Goal: Information Seeking & Learning: Compare options

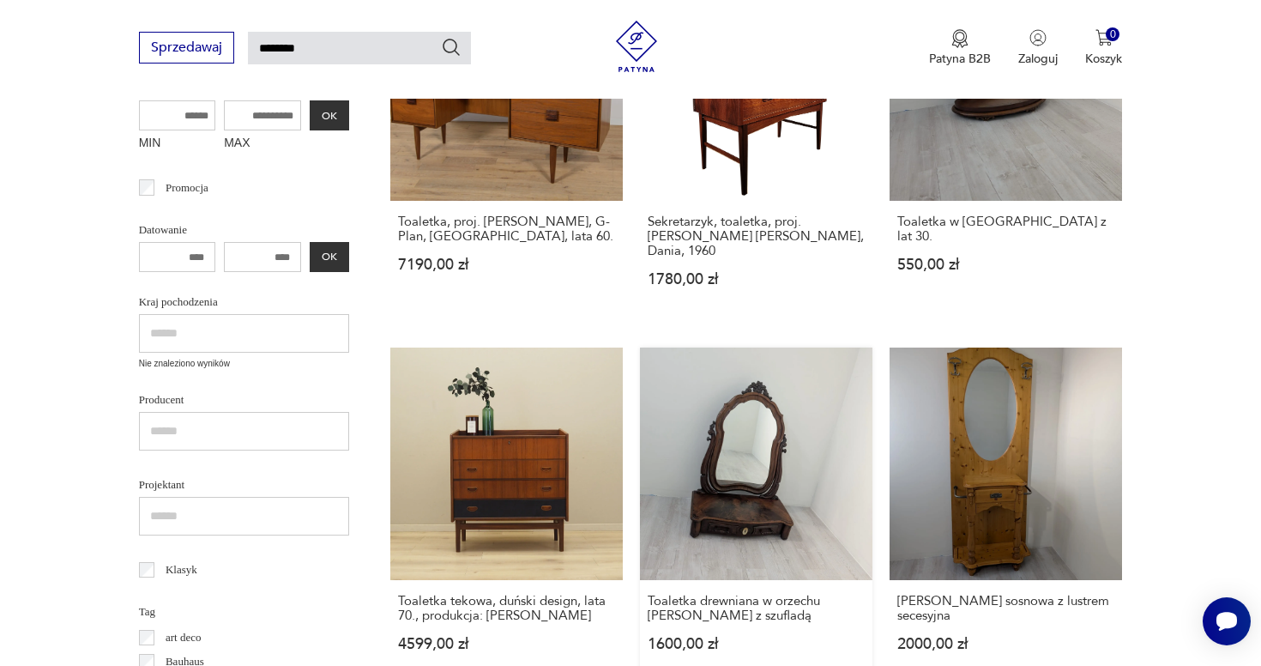
scroll to position [405, 0]
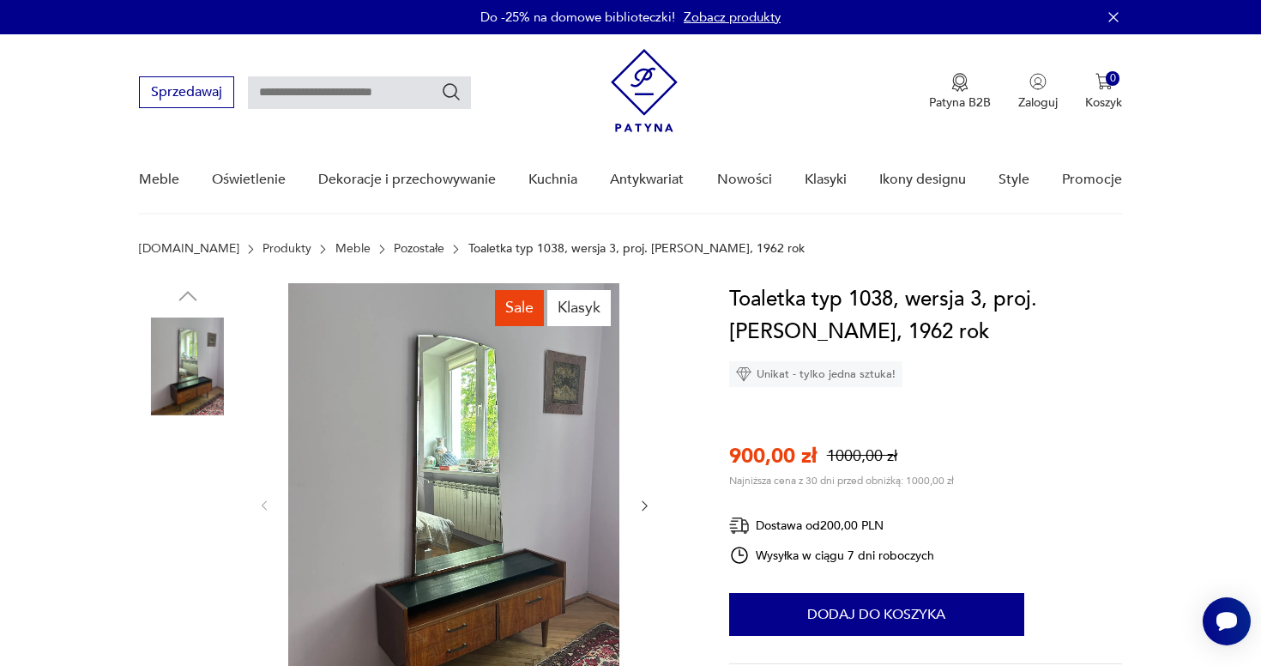
scroll to position [72, 0]
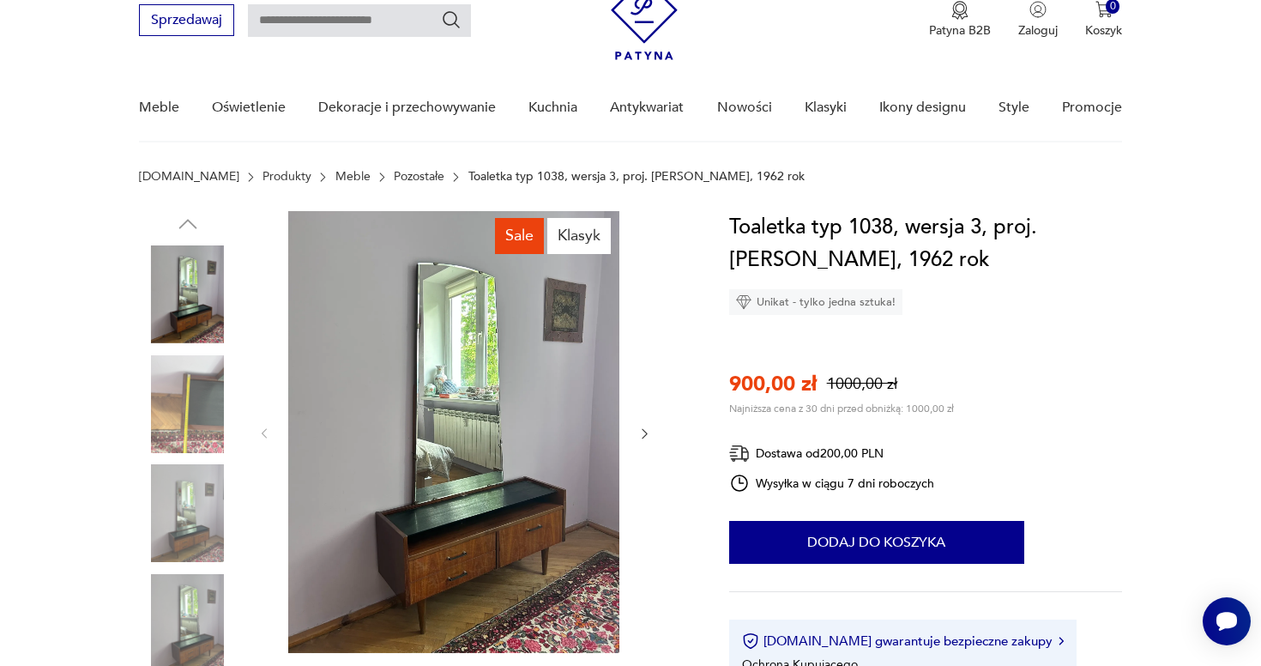
click at [642, 437] on icon "button" at bounding box center [644, 433] width 15 height 15
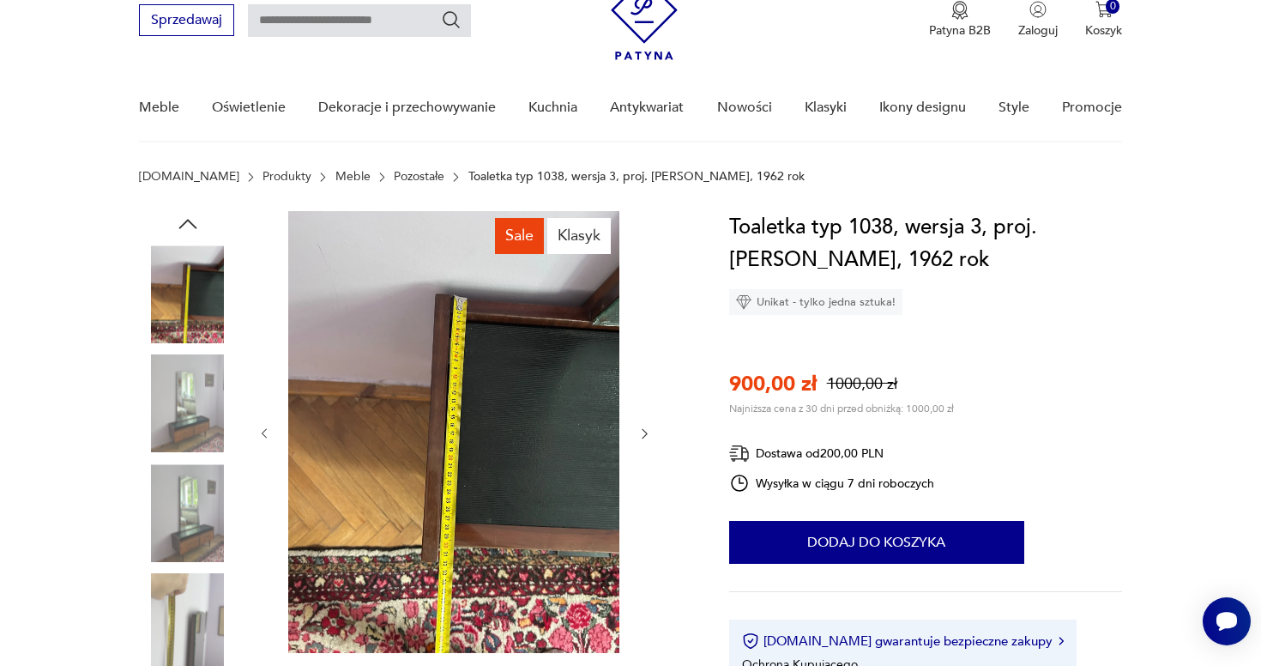
click at [642, 437] on icon "button" at bounding box center [644, 433] width 15 height 15
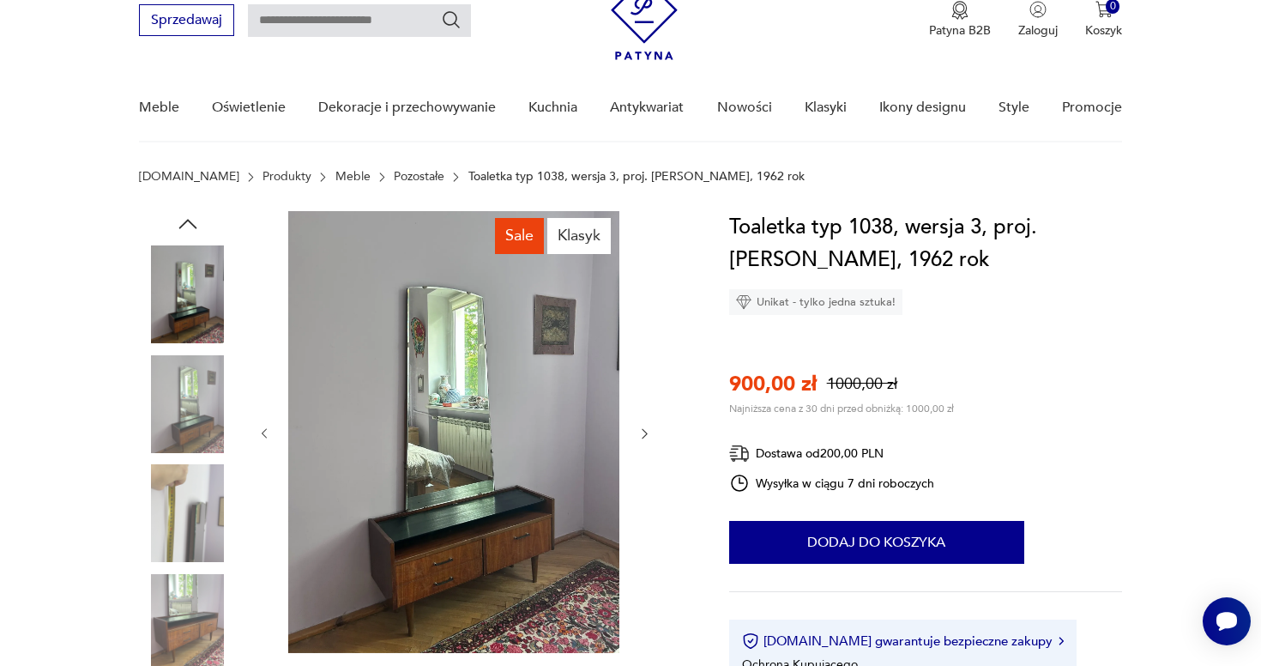
click at [642, 437] on icon "button" at bounding box center [644, 433] width 15 height 15
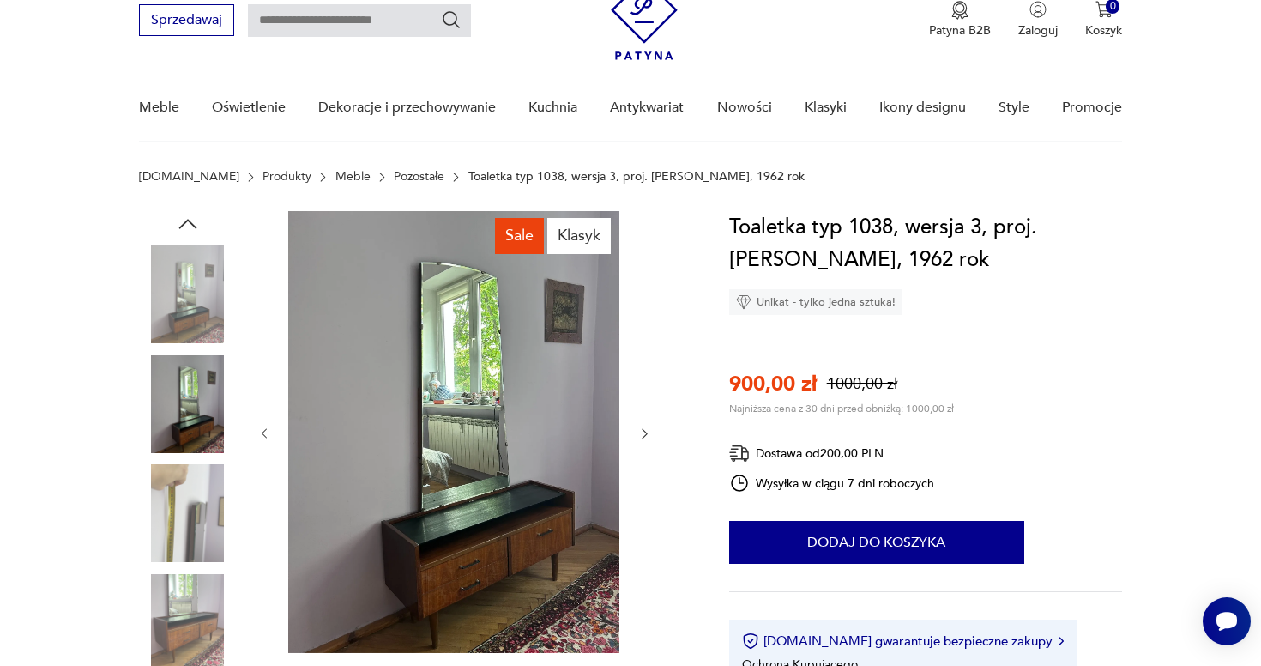
click at [642, 437] on icon "button" at bounding box center [644, 433] width 15 height 15
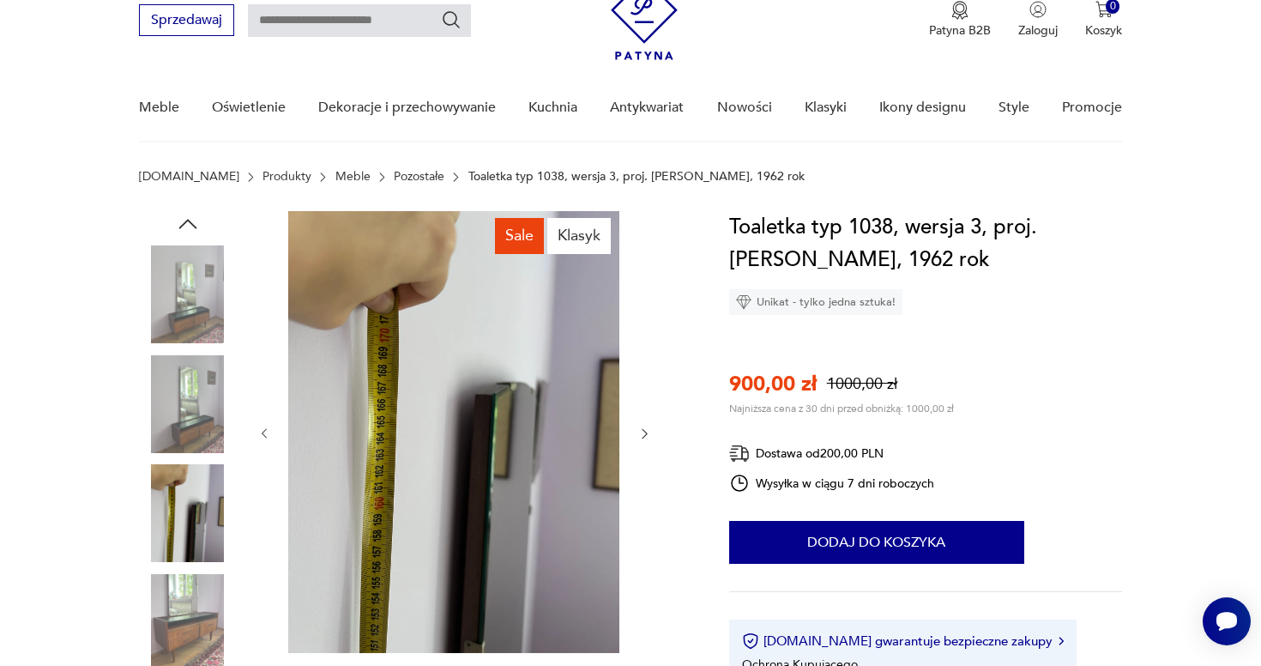
click at [642, 437] on icon "button" at bounding box center [644, 433] width 15 height 15
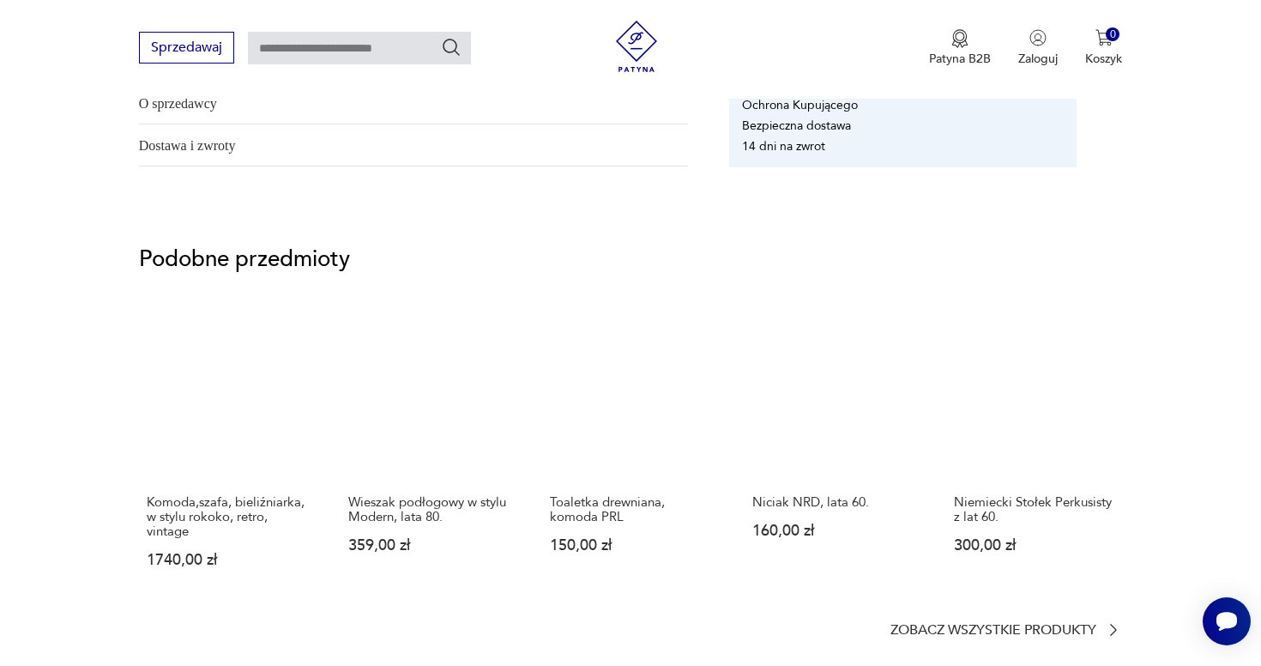
scroll to position [1305, 0]
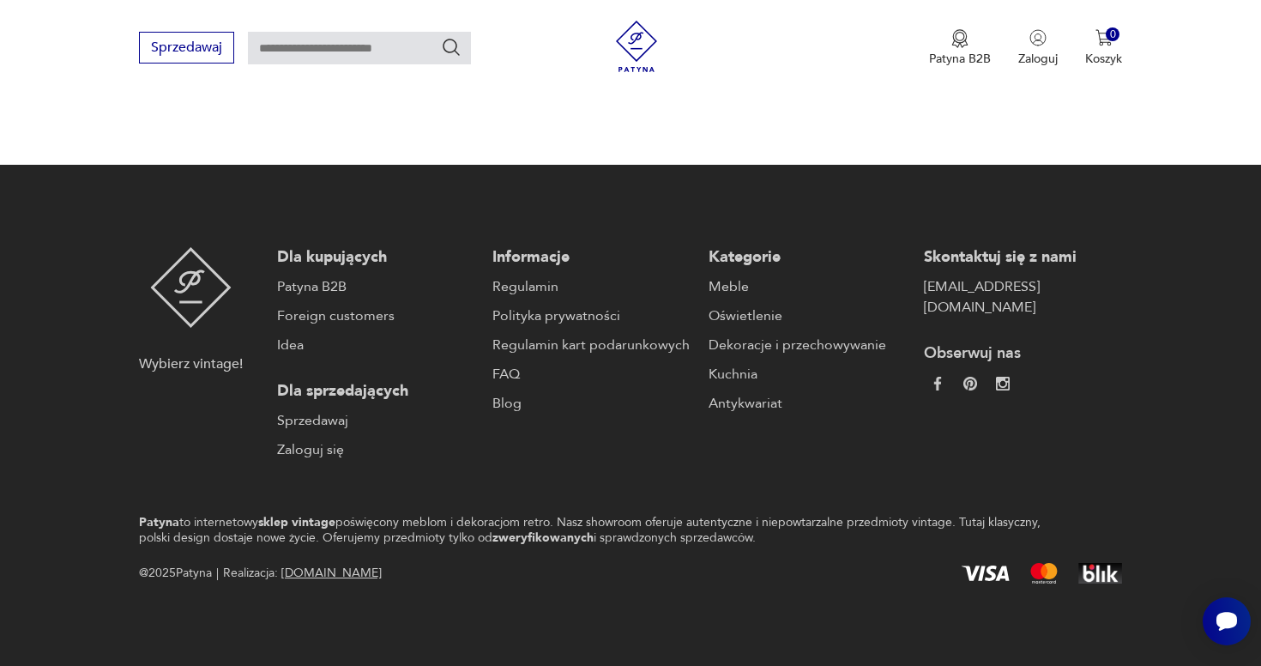
type input "********"
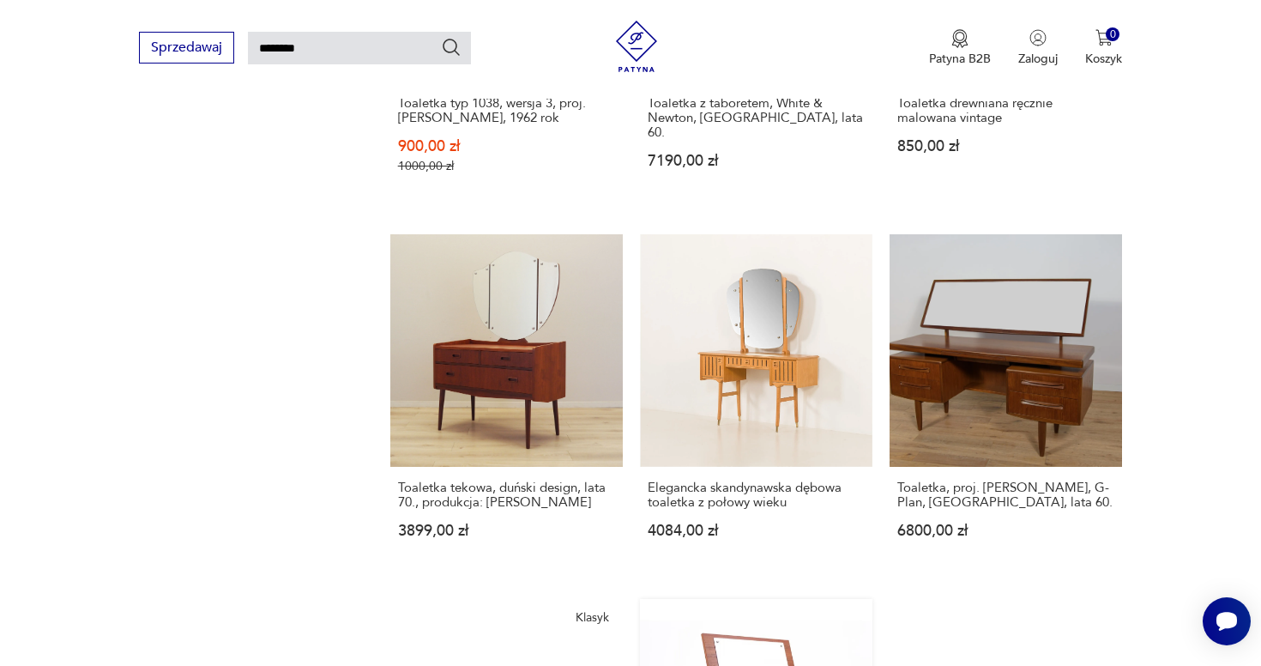
scroll to position [1335, 0]
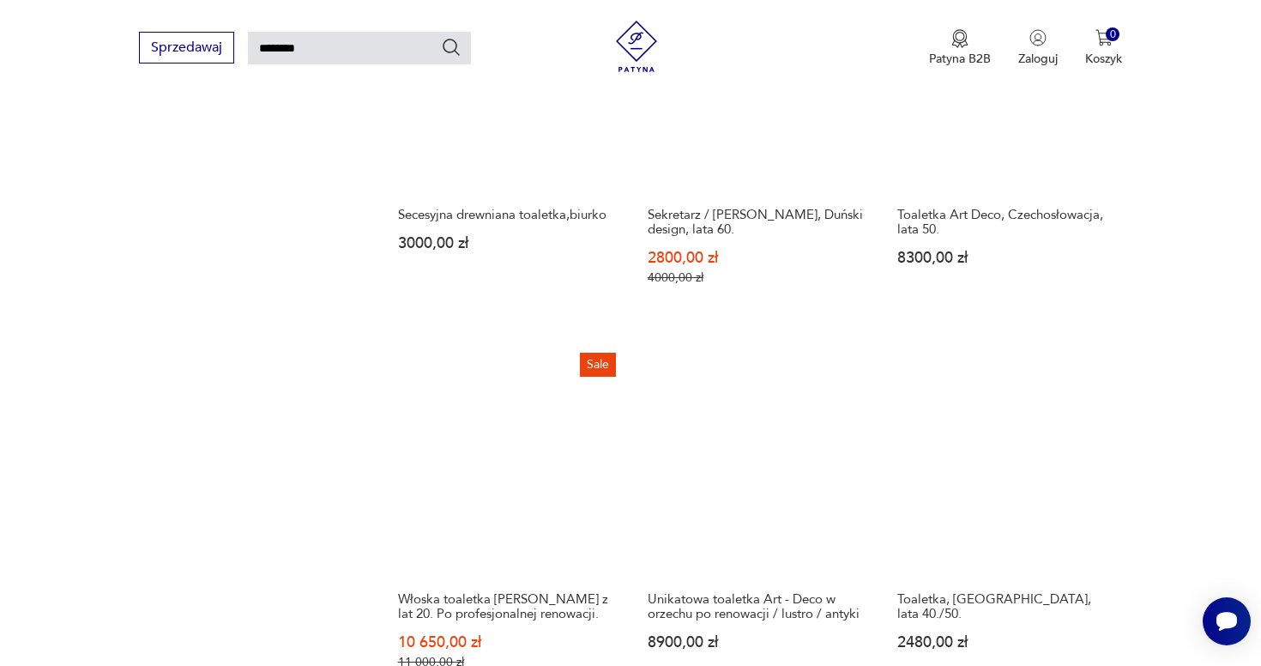
scroll to position [1177, 0]
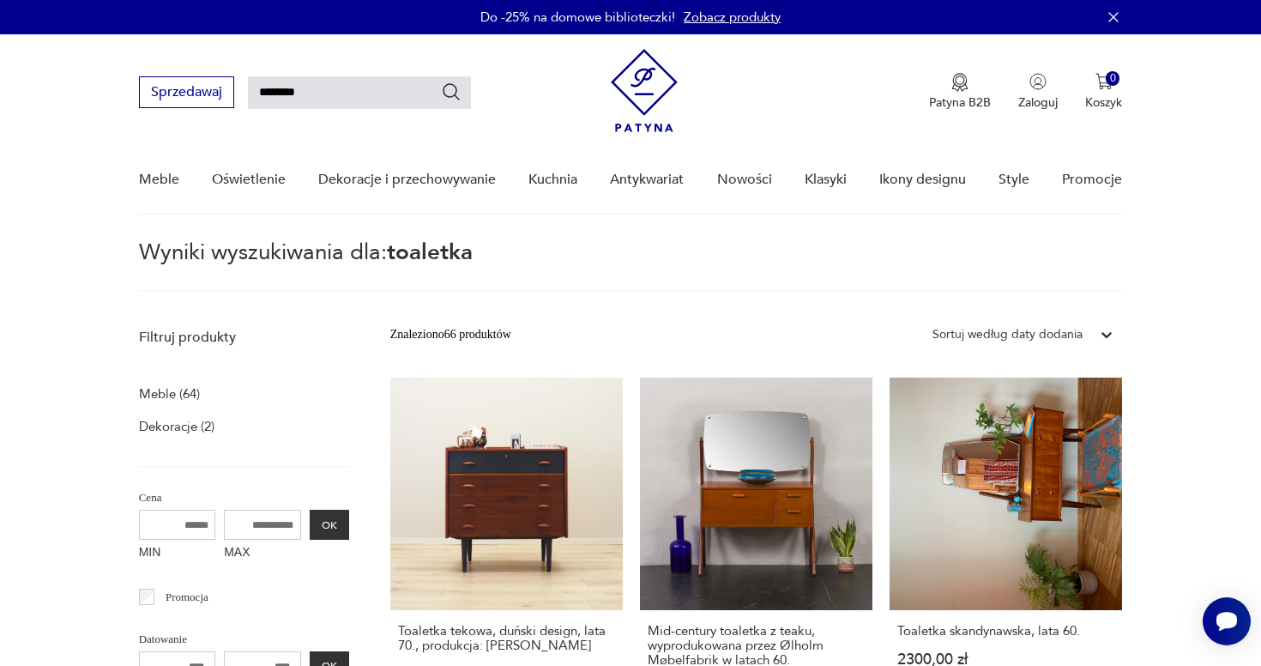
click at [328, 100] on input "********" at bounding box center [359, 92] width 223 height 33
type input "******"
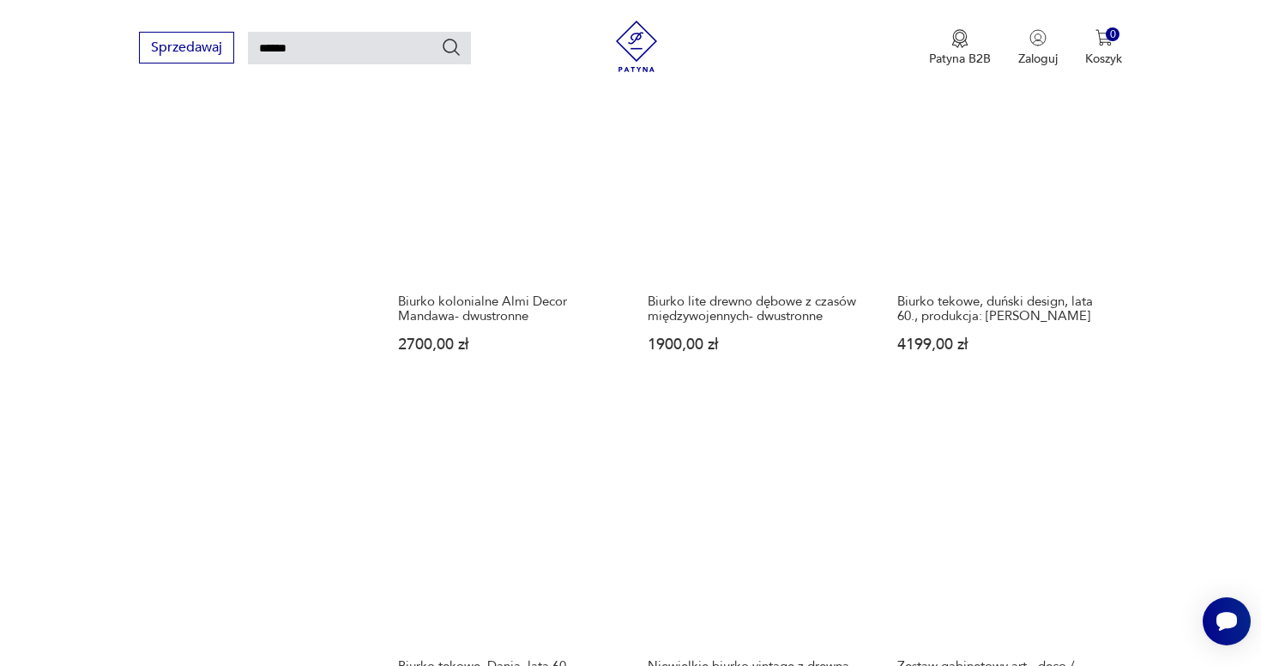
scroll to position [1467, 0]
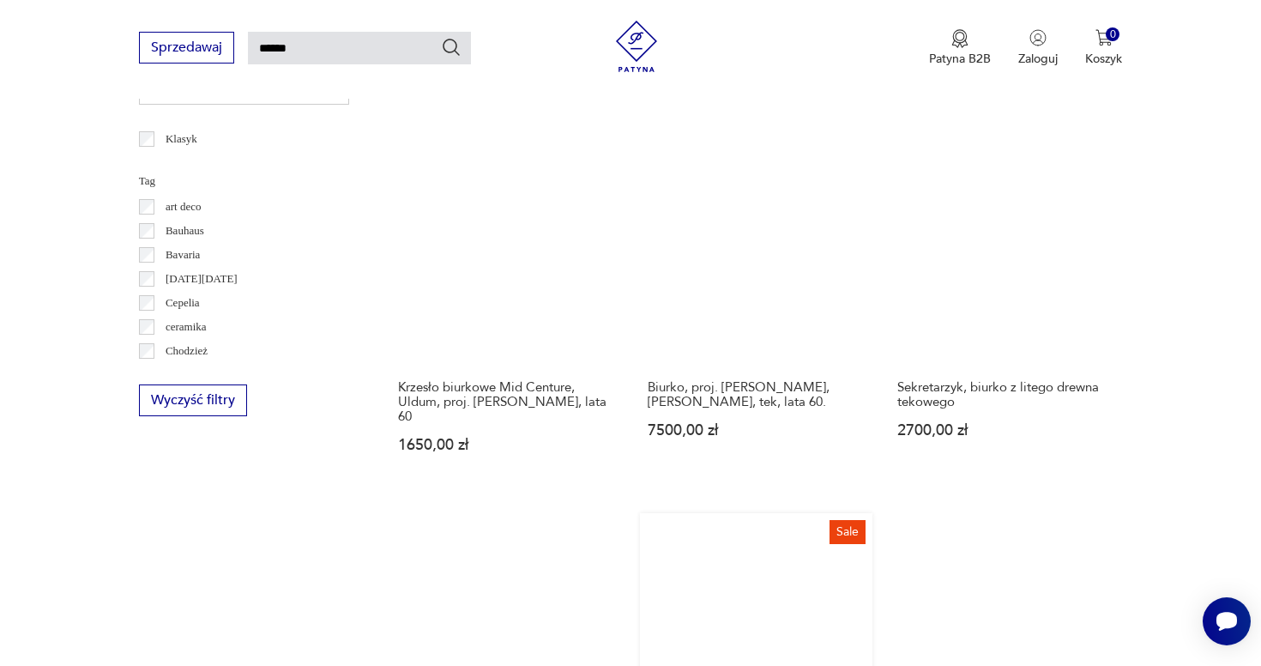
scroll to position [1142, 0]
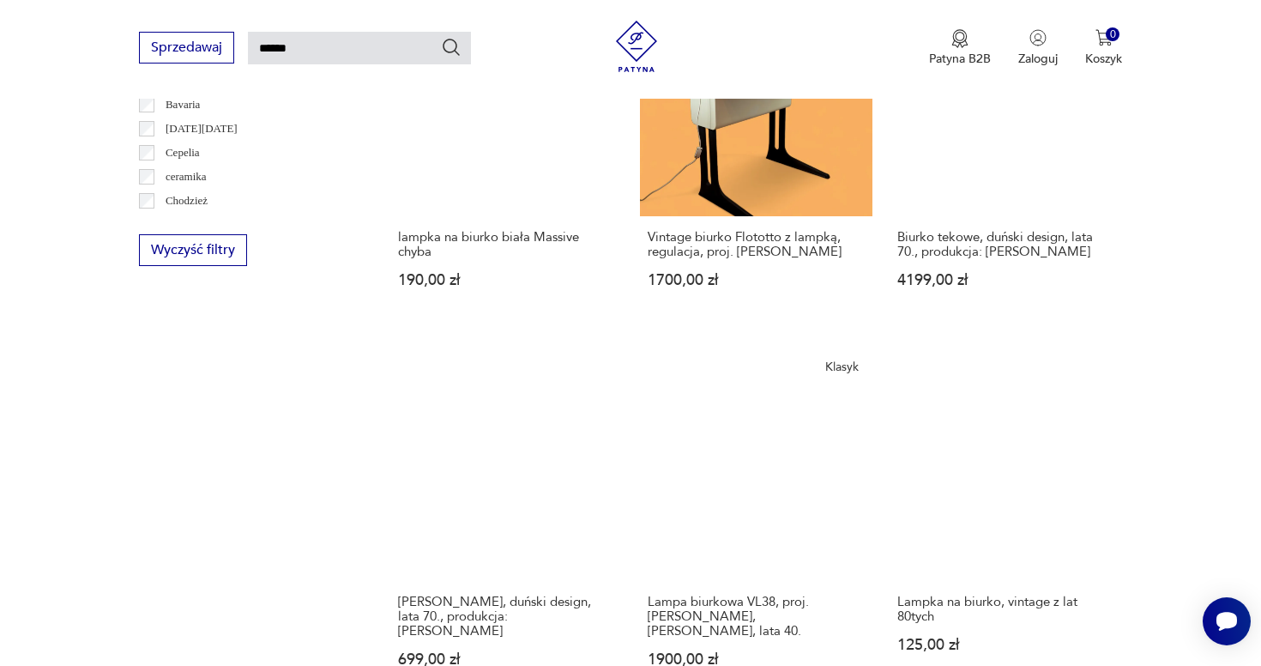
scroll to position [1170, 0]
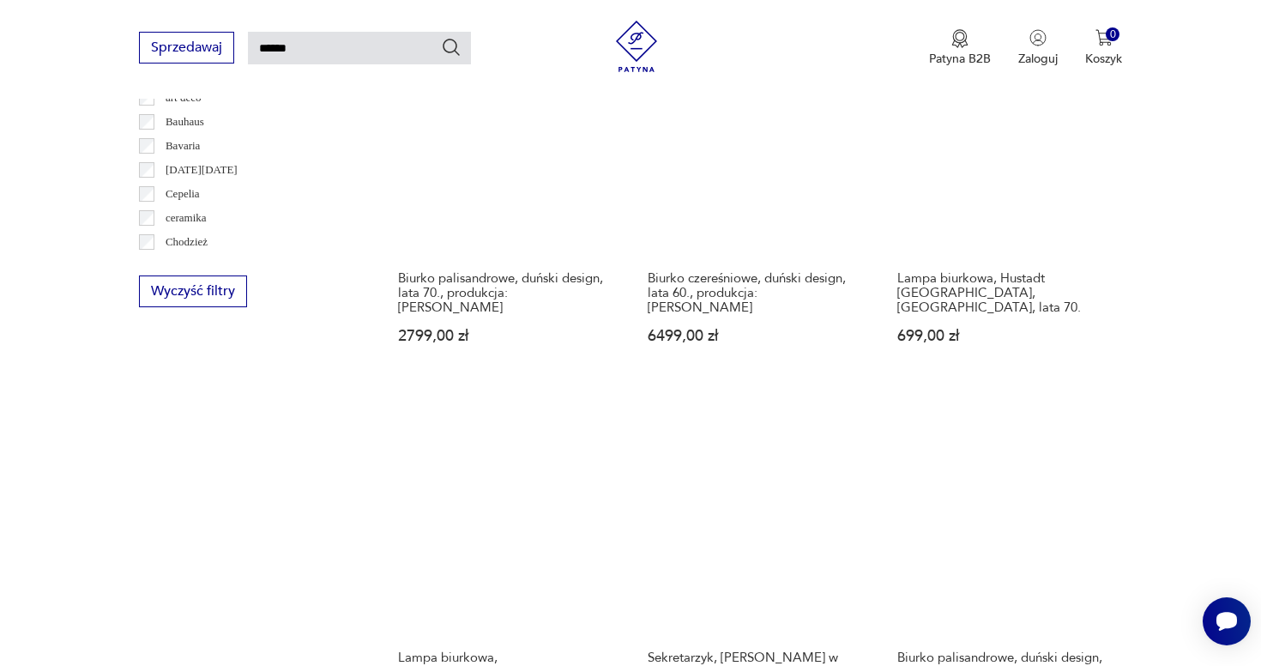
scroll to position [1173, 0]
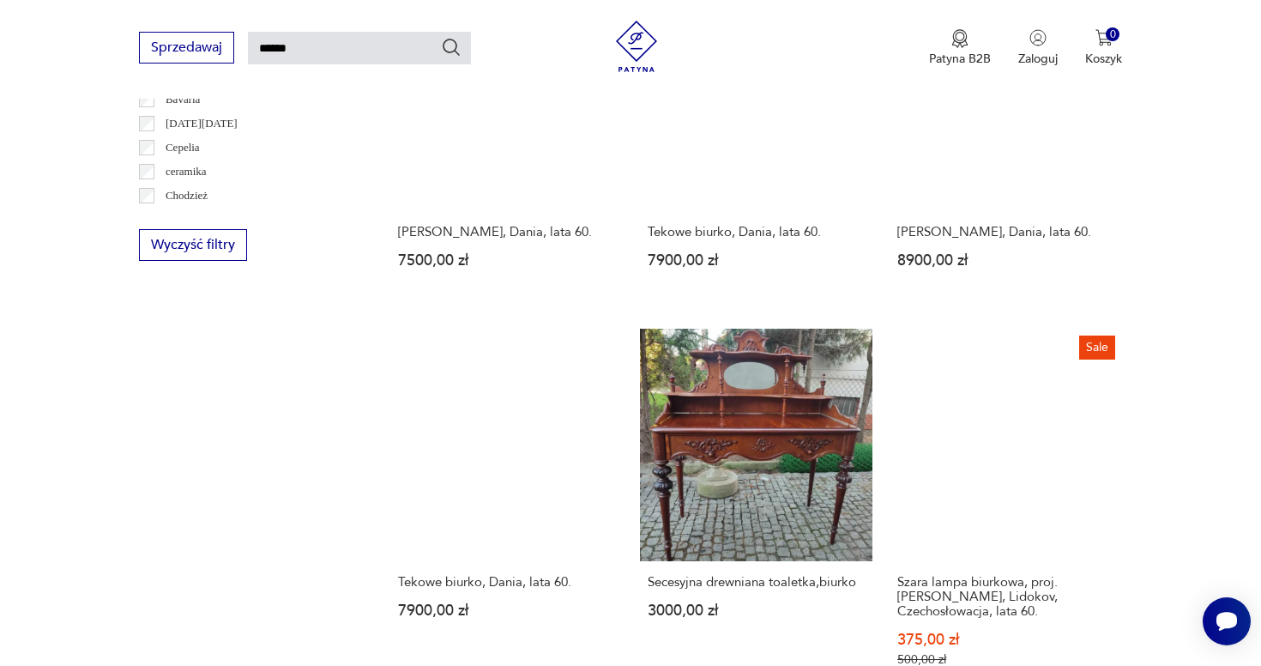
scroll to position [1234, 0]
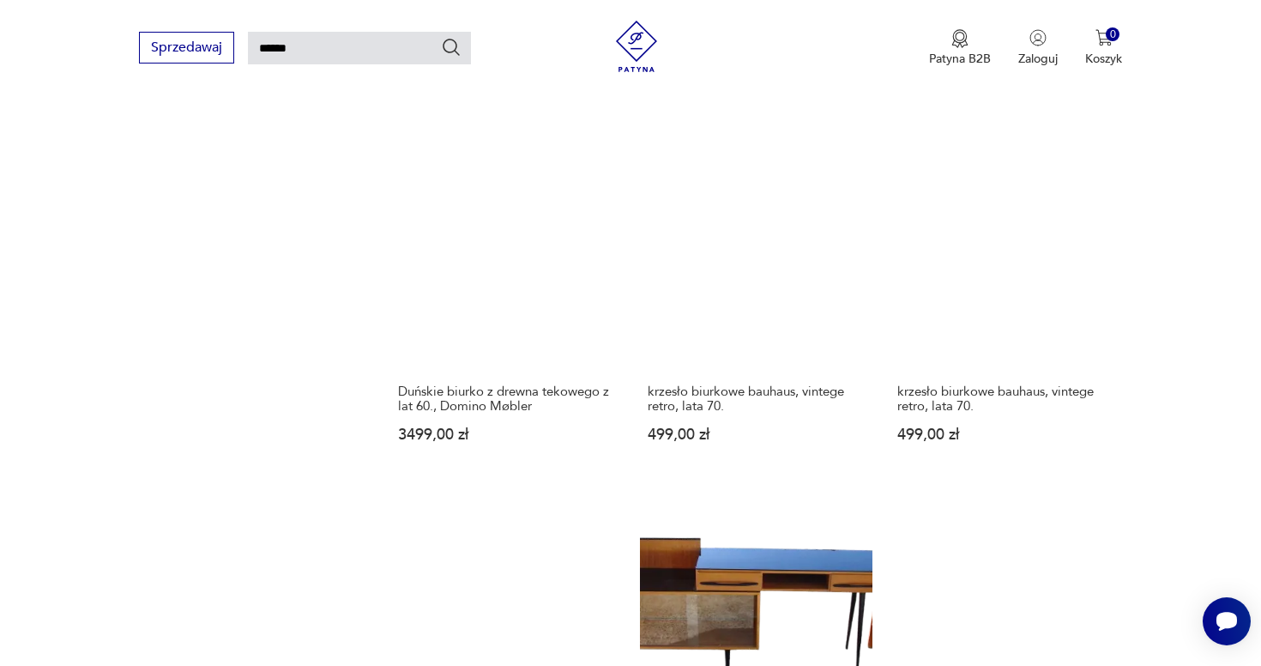
scroll to position [1394, 0]
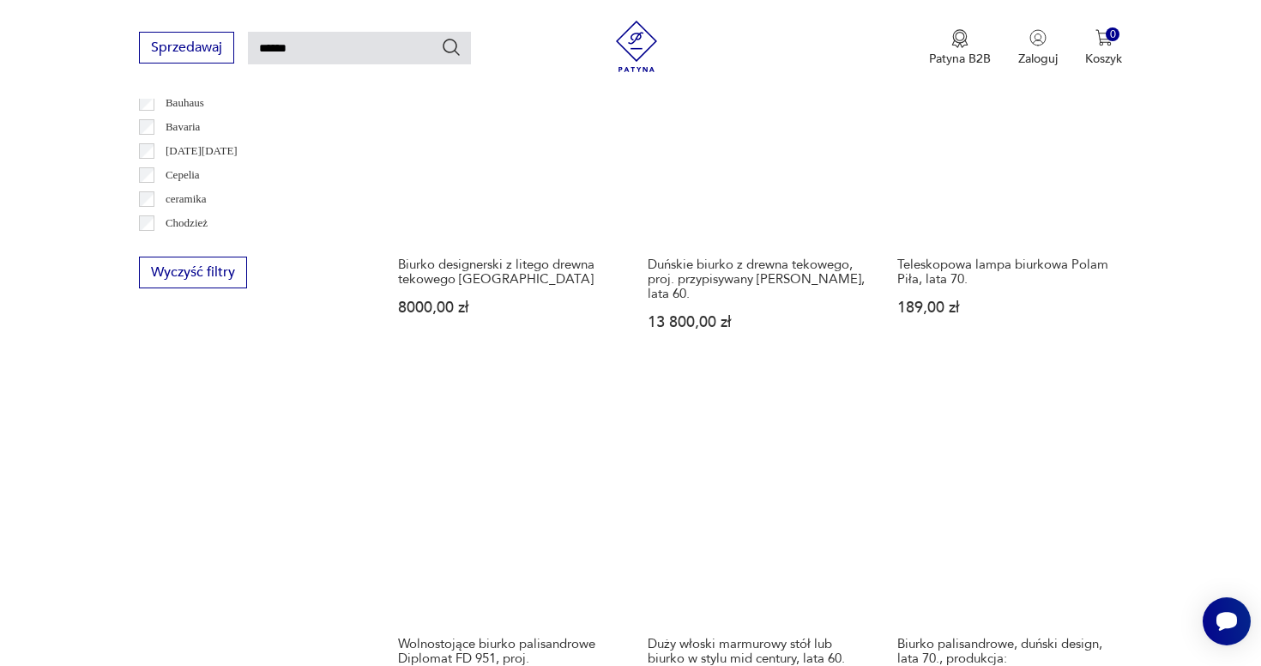
scroll to position [1177, 0]
